Goal: Task Accomplishment & Management: Manage account settings

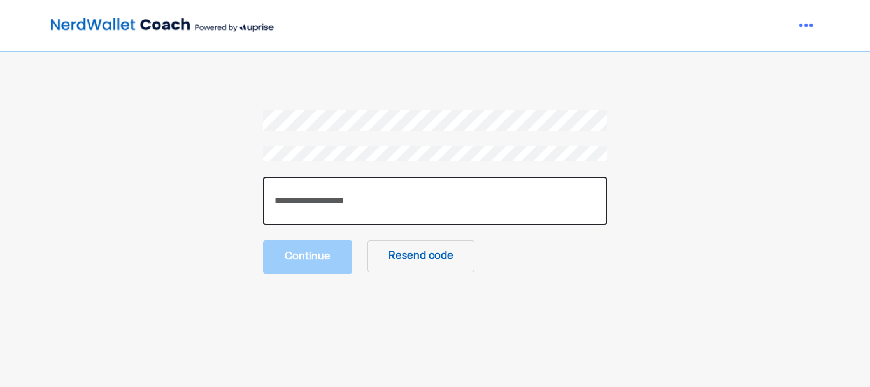
click at [304, 204] on input "number" at bounding box center [435, 201] width 344 height 48
type input "******"
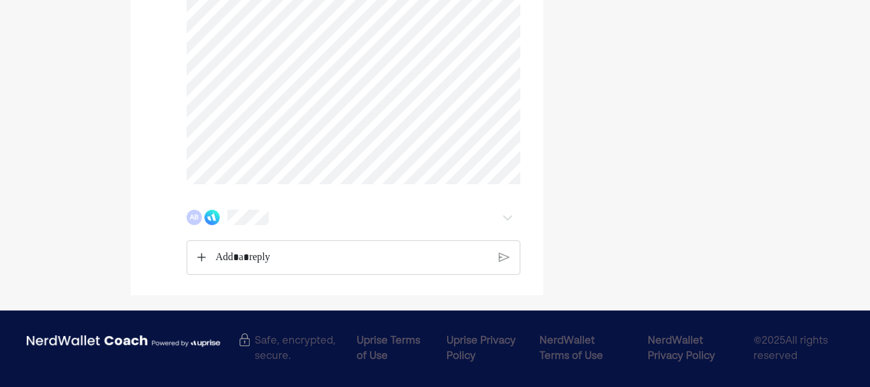
scroll to position [3454, 0]
click at [215, 225] on img at bounding box center [212, 217] width 15 height 15
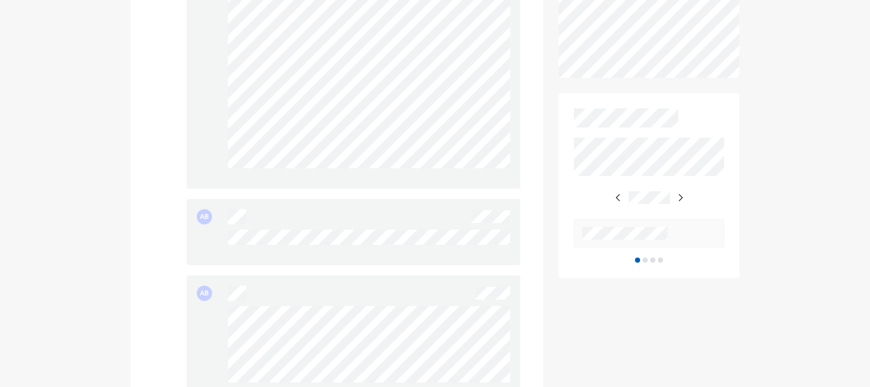
scroll to position [0, 0]
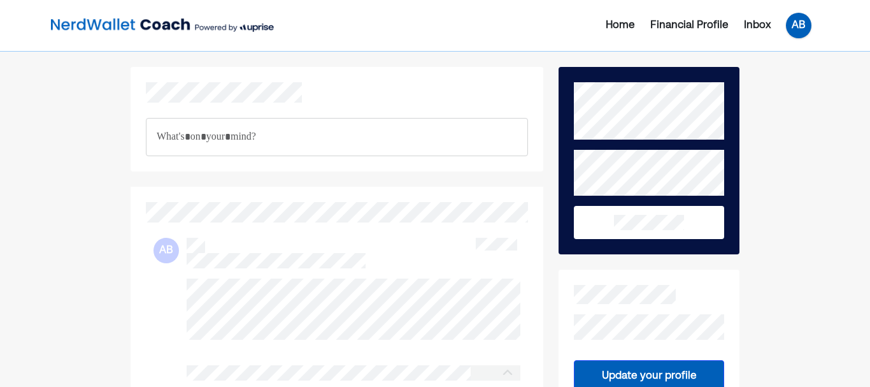
click at [807, 32] on div "AB" at bounding box center [798, 25] width 25 height 25
click at [779, 95] on div "Log out" at bounding box center [789, 102] width 38 height 15
